Goal: Find contact information: Find contact information

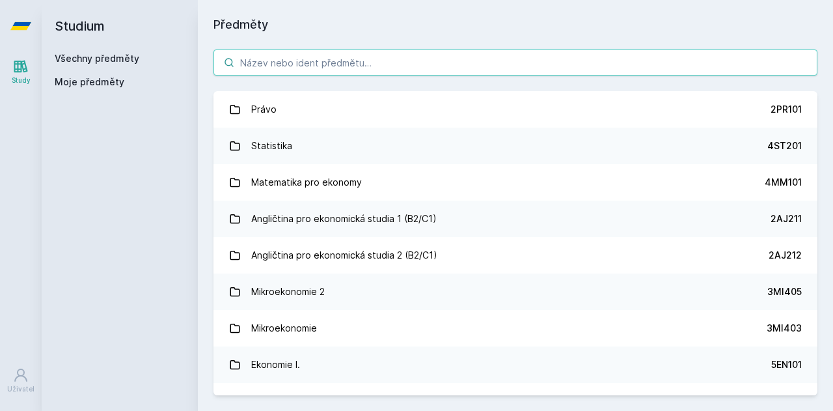
click at [321, 64] on input "search" at bounding box center [516, 62] width 604 height 26
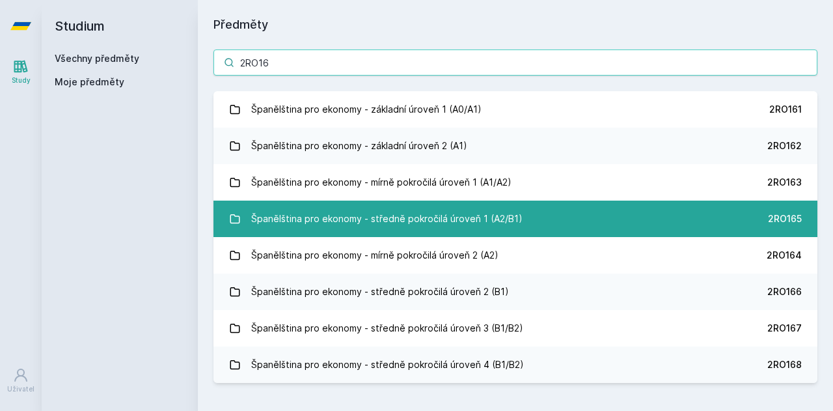
type input "2RO16"
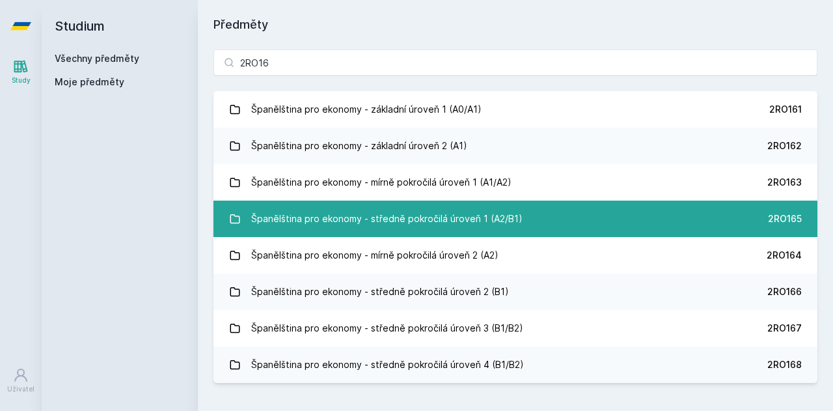
click at [511, 205] on link "Španělština pro ekonomy - středně pokročilá úroveň 1 (A2/B1) 2RO165" at bounding box center [516, 219] width 604 height 36
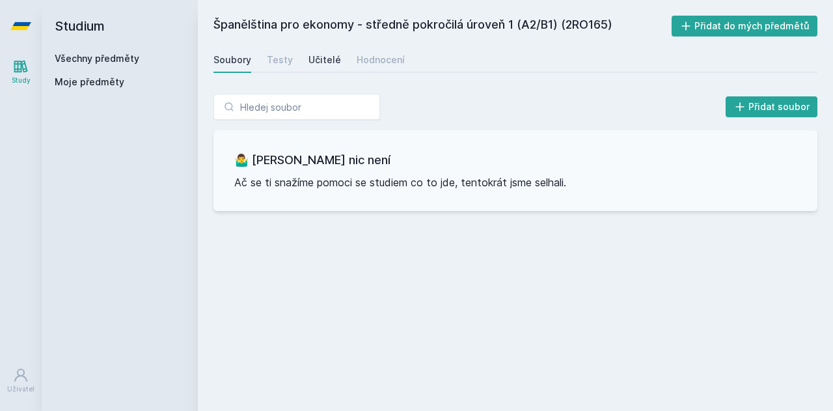
click at [314, 68] on link "Učitelé" at bounding box center [325, 60] width 33 height 26
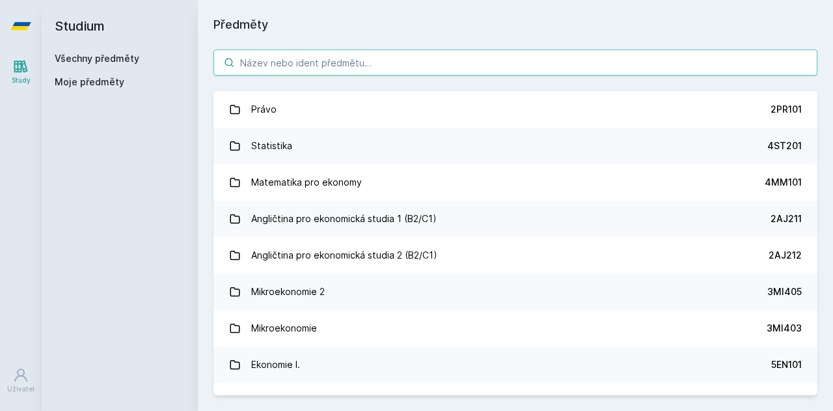
click at [339, 57] on input "search" at bounding box center [516, 62] width 604 height 26
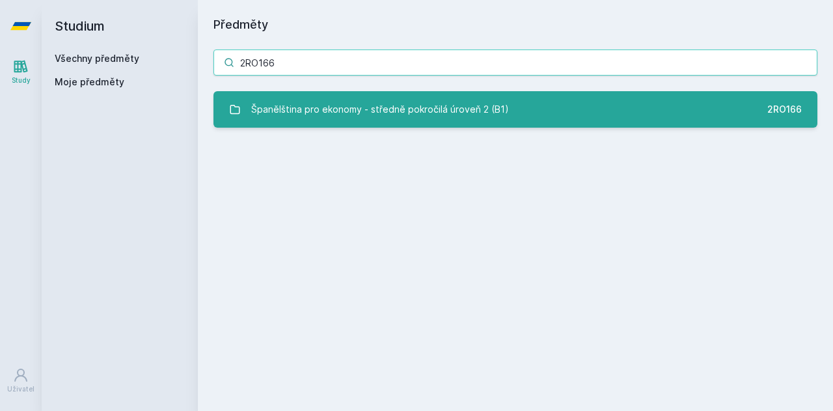
type input "2RO166"
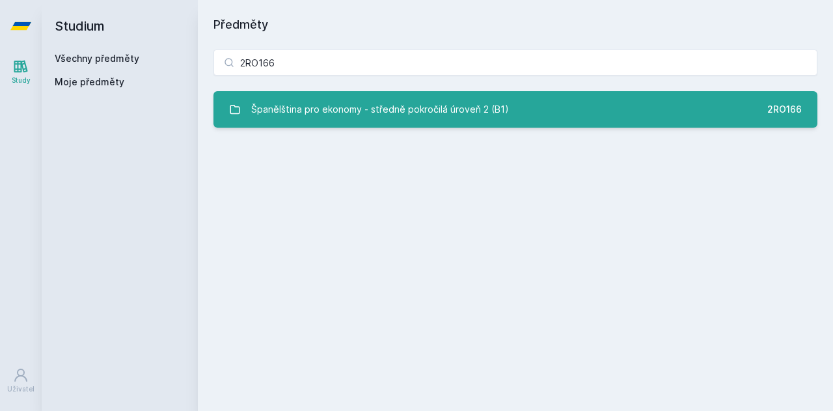
click at [319, 119] on div "Španělština pro ekonomy - středně pokročilá úroveň 2 (B1)" at bounding box center [380, 109] width 258 height 26
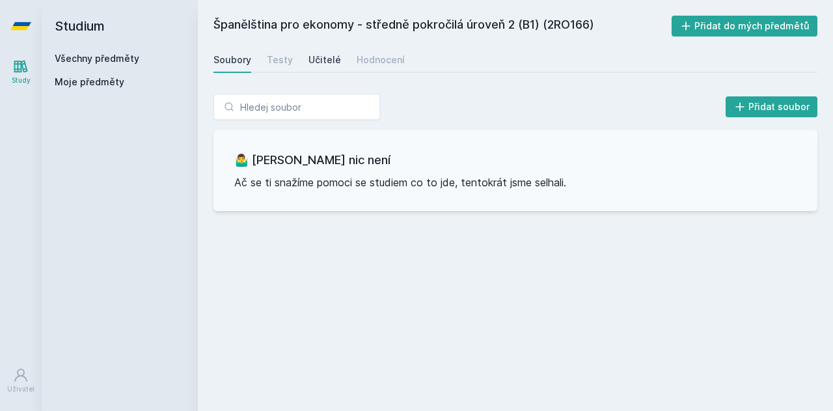
click at [318, 57] on div "Učitelé" at bounding box center [325, 59] width 33 height 13
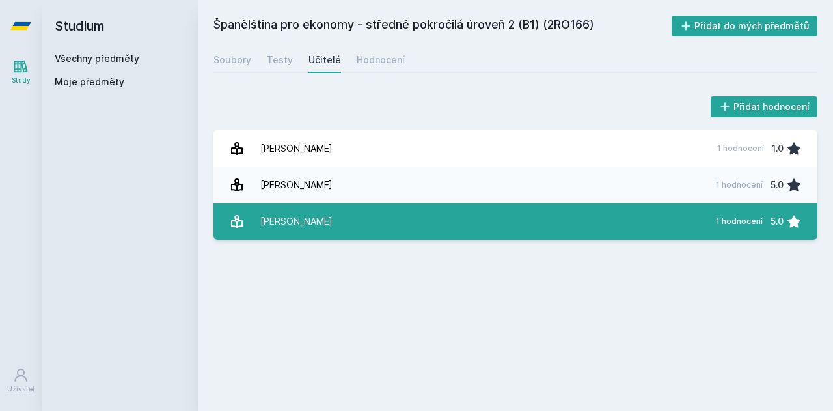
click at [307, 214] on div "[PERSON_NAME]" at bounding box center [296, 221] width 72 height 26
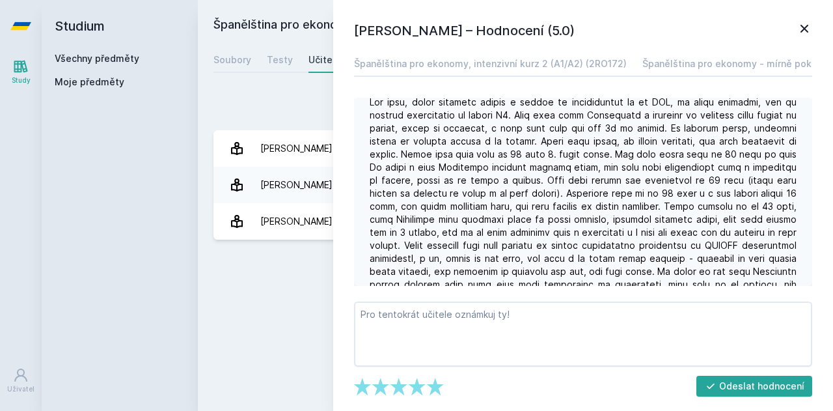
scroll to position [13, 0]
